Goal: Task Accomplishment & Management: Use online tool/utility

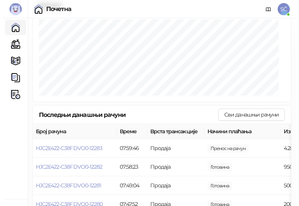
scroll to position [229, 0]
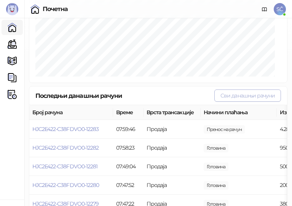
click at [221, 102] on button "Сви данашњи рачуни" at bounding box center [248, 96] width 67 height 12
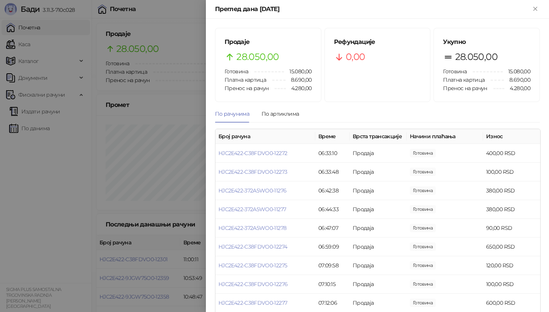
click at [292, 8] on div "Преглед дана [DATE]" at bounding box center [373, 9] width 316 height 9
drag, startPoint x: 44, startPoint y: 185, endPoint x: 44, endPoint y: 191, distance: 6.1
click at [44, 190] on div at bounding box center [274, 156] width 549 height 312
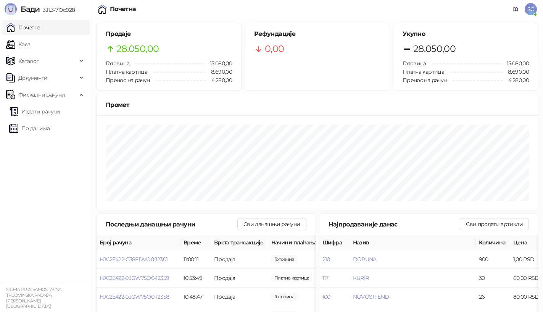
click at [292, 10] on span "SČ" at bounding box center [530, 9] width 12 height 12
click at [292, 6] on div "Почетна SČ" at bounding box center [271, 9] width 530 height 18
click at [292, 9] on icon at bounding box center [515, 9] width 6 height 6
click at [48, 96] on span "Фискални рачуни" at bounding box center [41, 94] width 47 height 15
click at [64, 77] on span "Документи" at bounding box center [41, 77] width 71 height 15
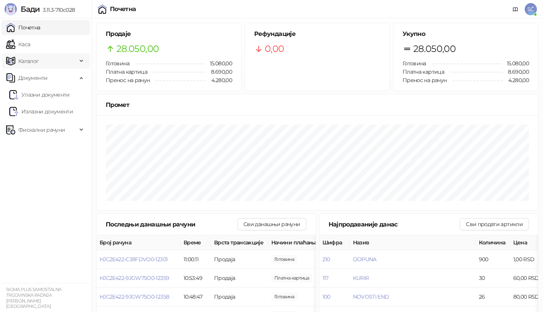
click at [64, 64] on span "Каталог" at bounding box center [41, 60] width 71 height 15
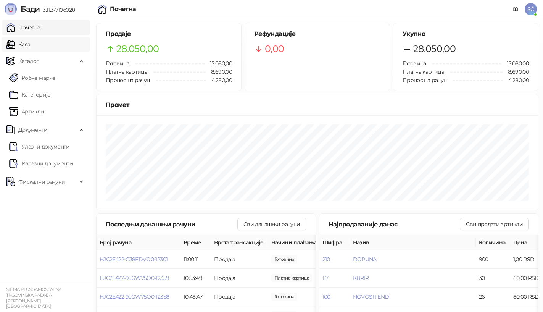
click at [30, 45] on link "Каса" at bounding box center [18, 44] width 24 height 15
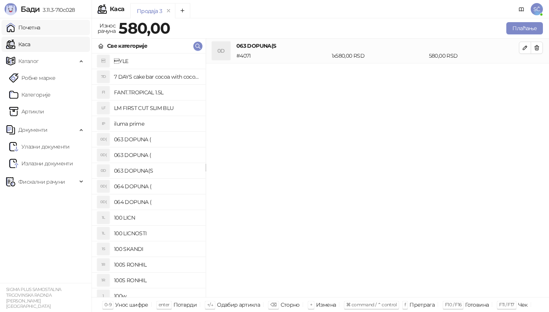
click at [40, 26] on link "Почетна" at bounding box center [23, 27] width 34 height 15
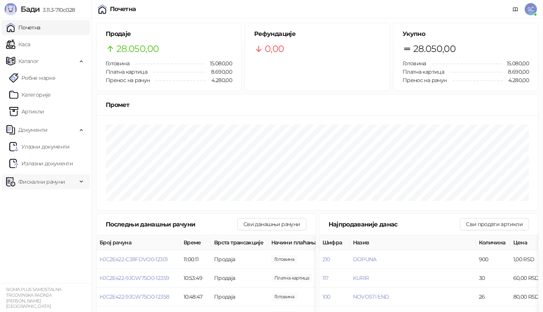
click at [47, 183] on span "Фискални рачуни" at bounding box center [41, 181] width 47 height 15
click at [52, 201] on link "Издати рачуни" at bounding box center [34, 198] width 51 height 15
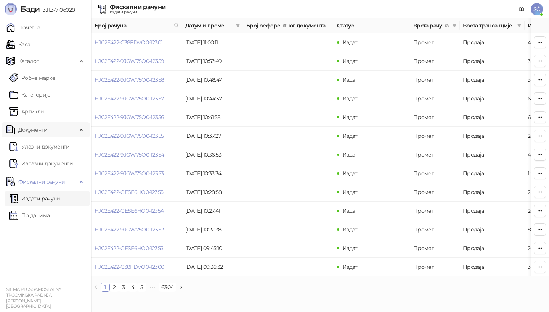
click at [40, 129] on span "Документи" at bounding box center [32, 129] width 29 height 15
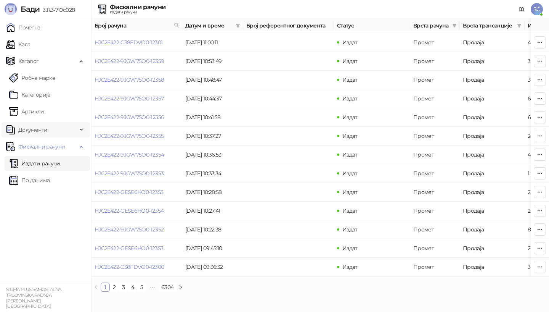
click at [81, 131] on div "Документи" at bounding box center [46, 129] width 88 height 15
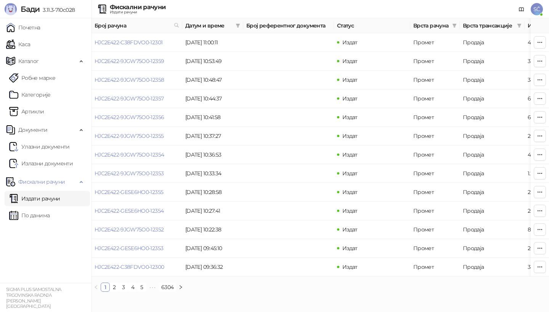
click at [63, 206] on ul "Почетна [PERSON_NAME] Робне марке [PERSON_NAME] Документи Улазни документи Изла…" at bounding box center [46, 150] width 92 height 264
click at [81, 184] on div "Фискални рачуни" at bounding box center [46, 181] width 88 height 15
click at [84, 132] on div "Документи" at bounding box center [46, 129] width 88 height 15
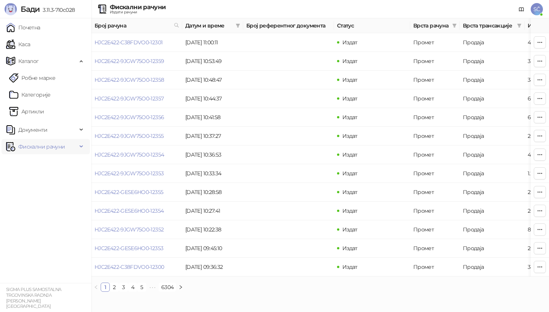
click at [65, 147] on span "Фискални рачуни" at bounding box center [41, 146] width 71 height 15
drag, startPoint x: 10, startPoint y: 239, endPoint x: 18, endPoint y: 241, distance: 9.0
click at [16, 206] on ul "Почетна [PERSON_NAME] Робне марке [PERSON_NAME] Документи Улазни документи Изла…" at bounding box center [46, 150] width 92 height 264
click at [40, 29] on link "Почетна" at bounding box center [23, 27] width 34 height 15
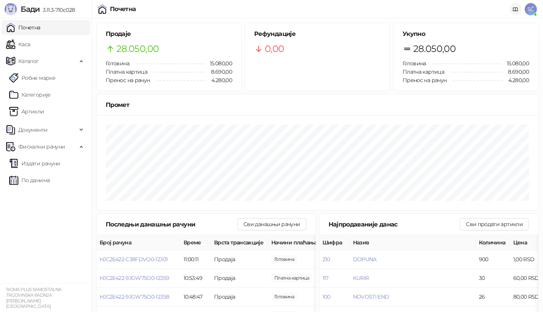
click at [292, 9] on icon at bounding box center [515, 9] width 6 height 6
click at [292, 6] on span "SČ" at bounding box center [530, 9] width 12 height 12
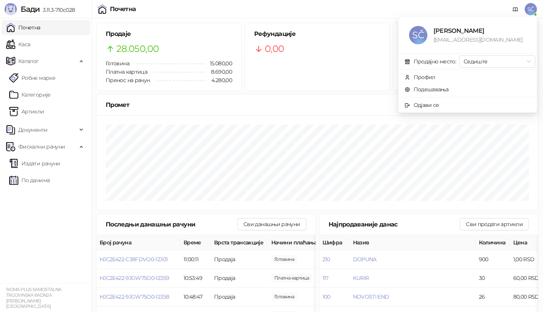
click at [292, 7] on div "Почетна SČ" at bounding box center [271, 9] width 530 height 18
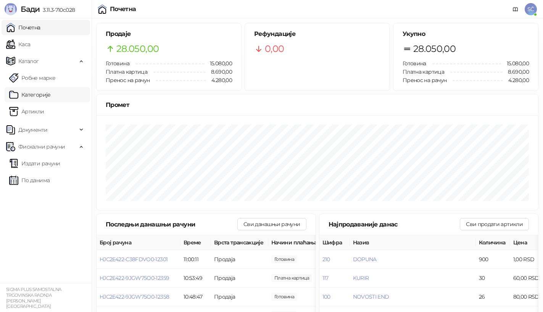
click at [42, 95] on link "Категорије" at bounding box center [30, 94] width 42 height 15
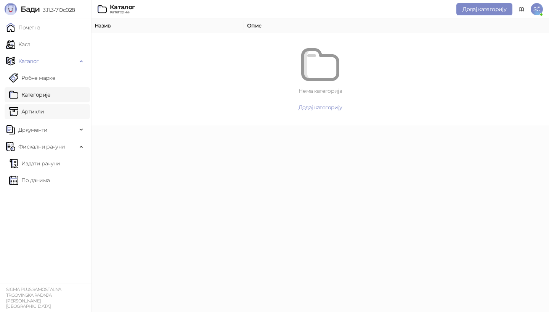
click at [37, 114] on link "Артикли" at bounding box center [26, 111] width 35 height 15
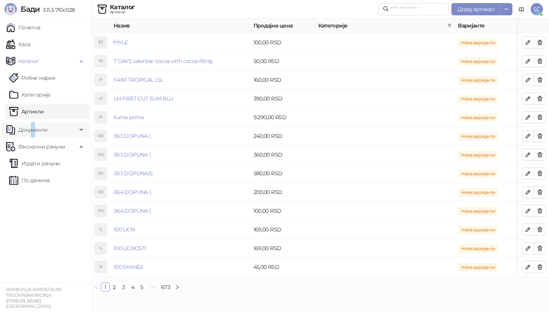
click at [32, 131] on span "Документи" at bounding box center [32, 129] width 29 height 15
click at [51, 147] on link "Улазни документи" at bounding box center [39, 146] width 61 height 15
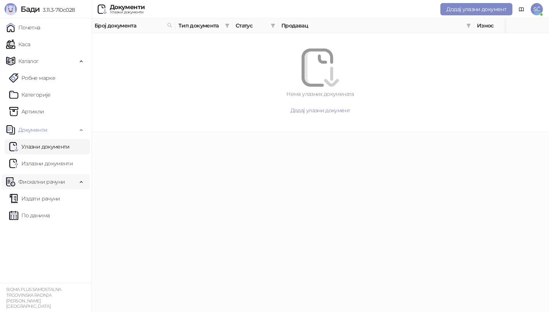
click at [53, 180] on span "Фискални рачуни" at bounding box center [41, 181] width 47 height 15
click at [58, 182] on span "Фискални рачуни" at bounding box center [41, 181] width 47 height 15
click at [38, 198] on link "Издати рачуни" at bounding box center [34, 198] width 51 height 15
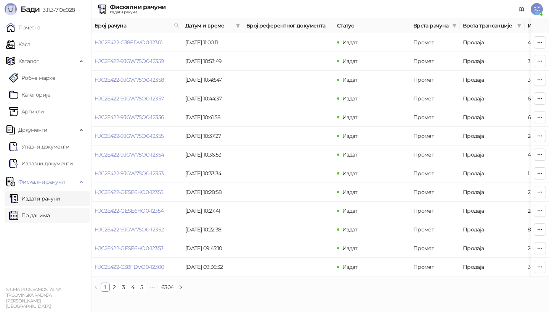
click at [30, 206] on link "По данима" at bounding box center [29, 214] width 40 height 15
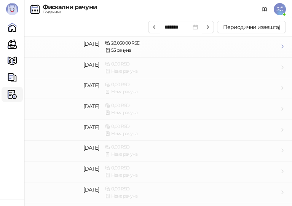
click at [0, 0] on icon "button" at bounding box center [0, 0] width 0 height 0
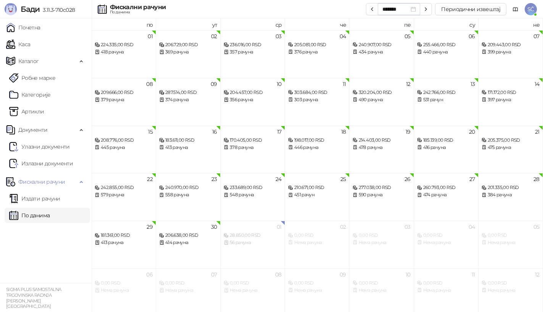
click at [292, 10] on div "*******" at bounding box center [399, 9] width 34 height 8
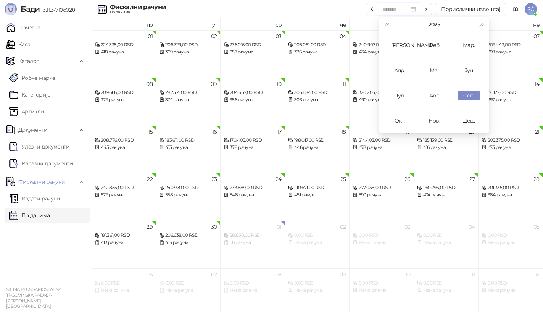
type input "*******"
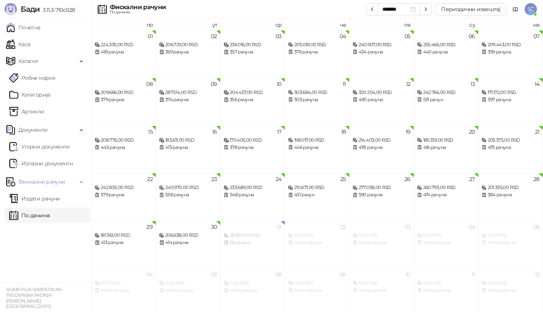
click at [292, 2] on div "Фискални рачуни По данима ******* Периодични извештај SČ" at bounding box center [271, 9] width 530 height 18
click at [292, 10] on button "Периодични извештај" at bounding box center [470, 9] width 71 height 12
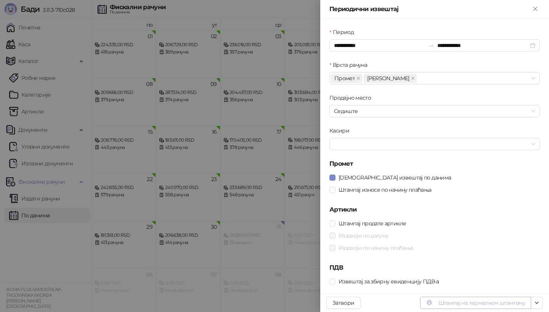
click at [292, 206] on button "Штампај на термалном штампачу" at bounding box center [475, 302] width 111 height 12
click at [292, 9] on icon "Close" at bounding box center [535, 8] width 7 height 7
